Goal: Obtain resource: Obtain resource

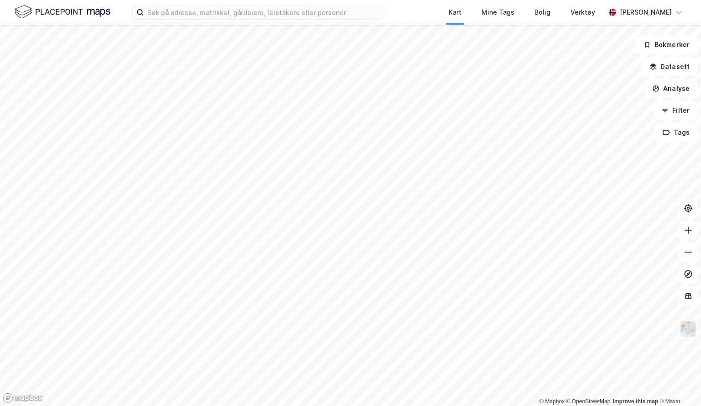
click at [686, 332] on img at bounding box center [688, 328] width 17 height 17
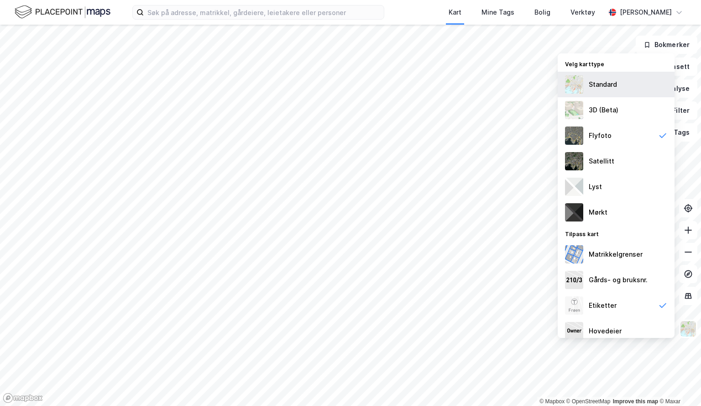
click at [588, 80] on div "Standard" at bounding box center [616, 85] width 117 height 26
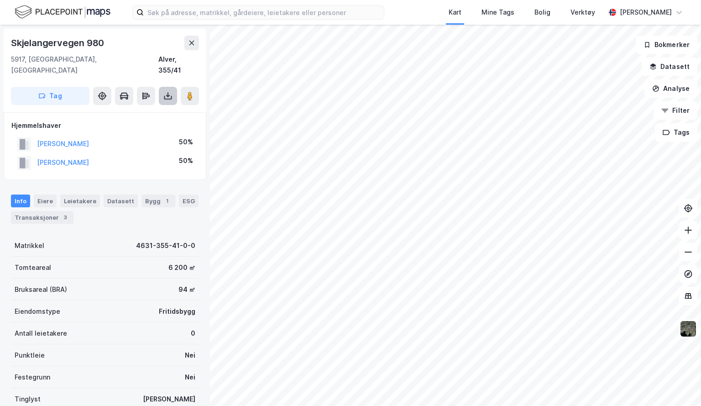
click at [166, 91] on icon at bounding box center [167, 95] width 9 height 9
click at [141, 110] on div "Last ned grunnbok" at bounding box center [122, 113] width 53 height 7
click at [690, 333] on img at bounding box center [688, 328] width 17 height 17
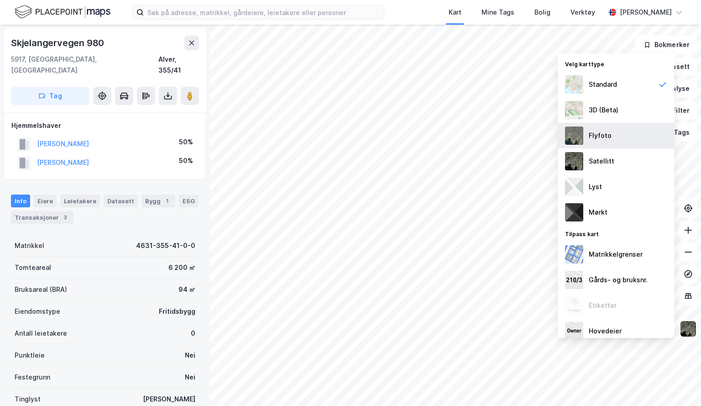
click at [593, 138] on div "Flyfoto" at bounding box center [600, 135] width 23 height 11
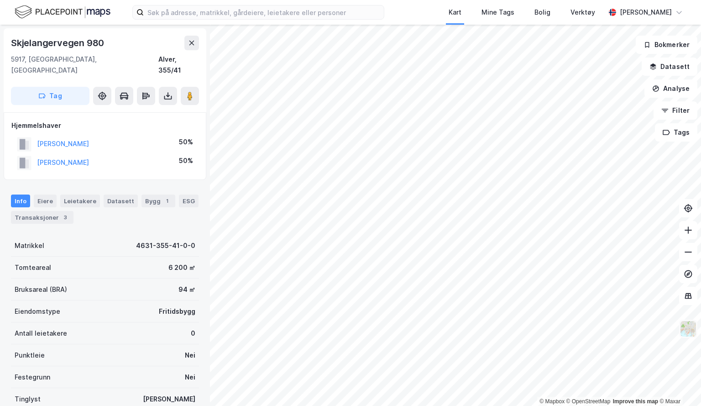
click at [686, 332] on img at bounding box center [688, 328] width 17 height 17
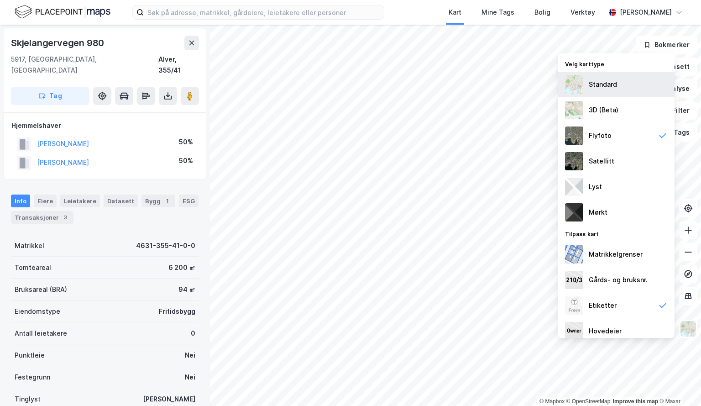
click at [585, 83] on div "Standard" at bounding box center [616, 85] width 117 height 26
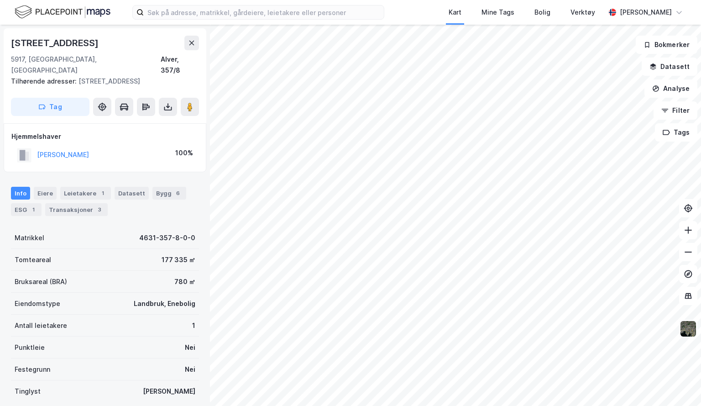
click at [687, 335] on img at bounding box center [688, 328] width 17 height 17
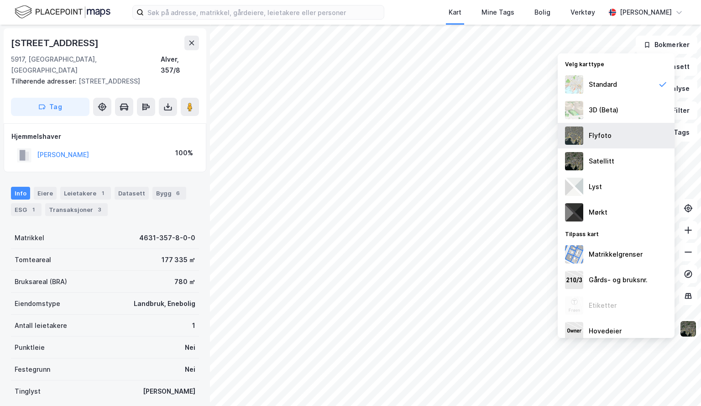
click at [576, 137] on img at bounding box center [574, 135] width 18 height 18
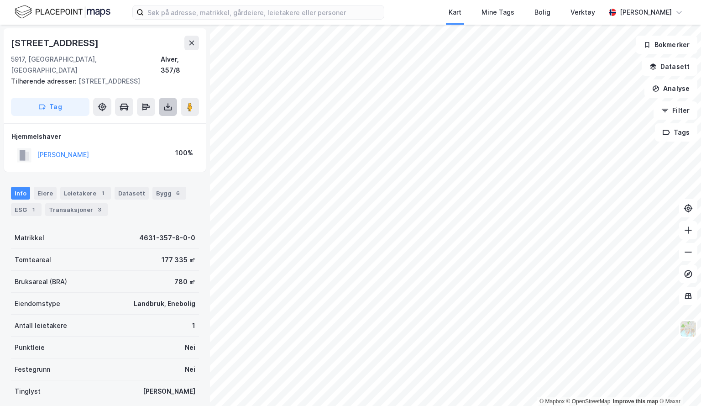
click at [164, 107] on icon at bounding box center [168, 109] width 8 height 4
click at [134, 121] on div "Last ned grunnbok" at bounding box center [122, 124] width 53 height 7
click at [691, 330] on img at bounding box center [688, 328] width 17 height 17
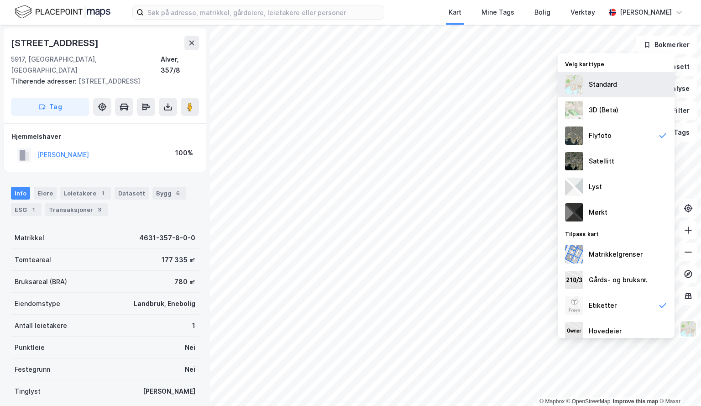
click at [600, 84] on div "Standard" at bounding box center [603, 84] width 28 height 11
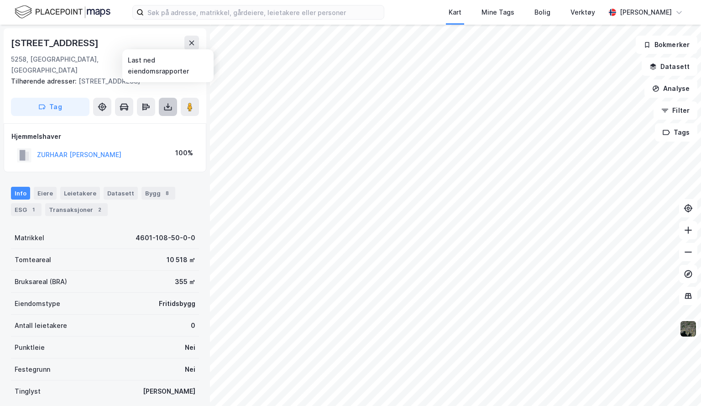
click at [168, 102] on icon at bounding box center [167, 106] width 9 height 9
click at [126, 121] on div "Last ned grunnbok" at bounding box center [122, 124] width 53 height 7
click at [456, 405] on html "Kart Mine Tags Bolig Verktøy [PERSON_NAME] © Mapbox © OpenStreetMap Improve thi…" at bounding box center [350, 203] width 701 height 406
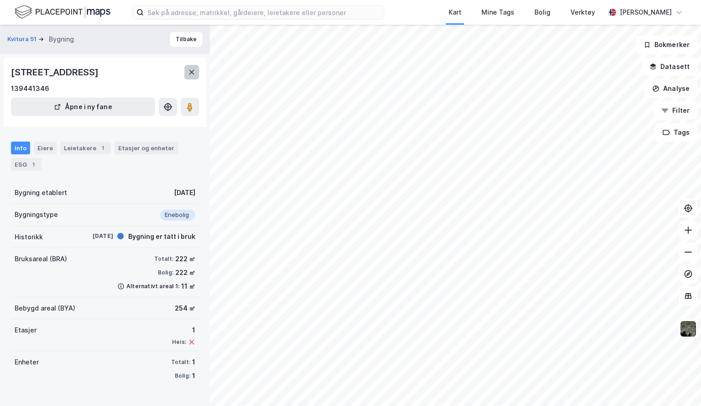
click at [191, 74] on icon at bounding box center [191, 71] width 7 height 7
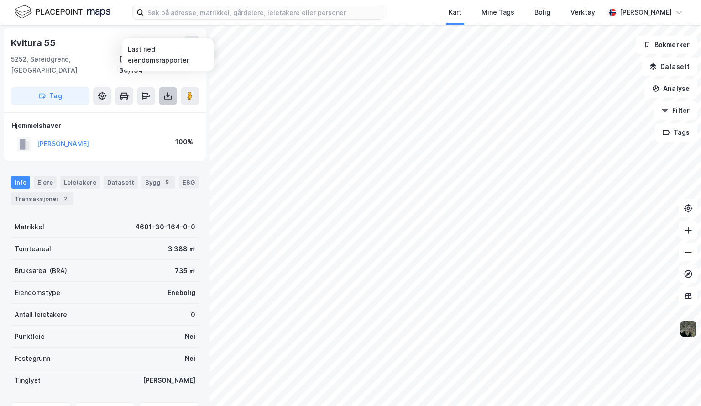
click at [167, 91] on icon at bounding box center [167, 95] width 9 height 9
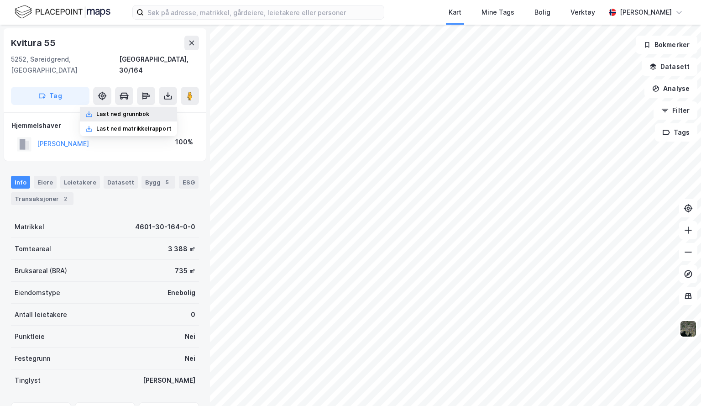
click at [141, 110] on div "Last ned grunnbok" at bounding box center [122, 113] width 53 height 7
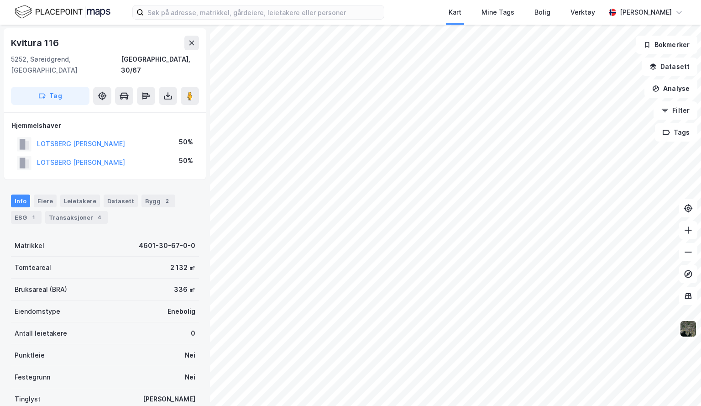
click at [439, 18] on div "Kart Mine Tags Bolig Verktøy [PERSON_NAME] © Mapbox © OpenStreetMap Improve thi…" at bounding box center [350, 203] width 701 height 406
click at [474, 13] on div "Kart Mine Tags Bolig Verktøy [PERSON_NAME] © Mapbox © OpenStreetMap Improve thi…" at bounding box center [350, 203] width 701 height 406
click at [520, 0] on html "Kart Mine Tags Bolig Verktøy [PERSON_NAME] © Mapbox © OpenStreetMap Improve thi…" at bounding box center [350, 203] width 701 height 406
click at [518, 0] on html "Kart Mine Tags Bolig Verktøy [PERSON_NAME] © Mapbox © OpenStreetMap Improve thi…" at bounding box center [350, 203] width 701 height 406
